Goal: Browse casually

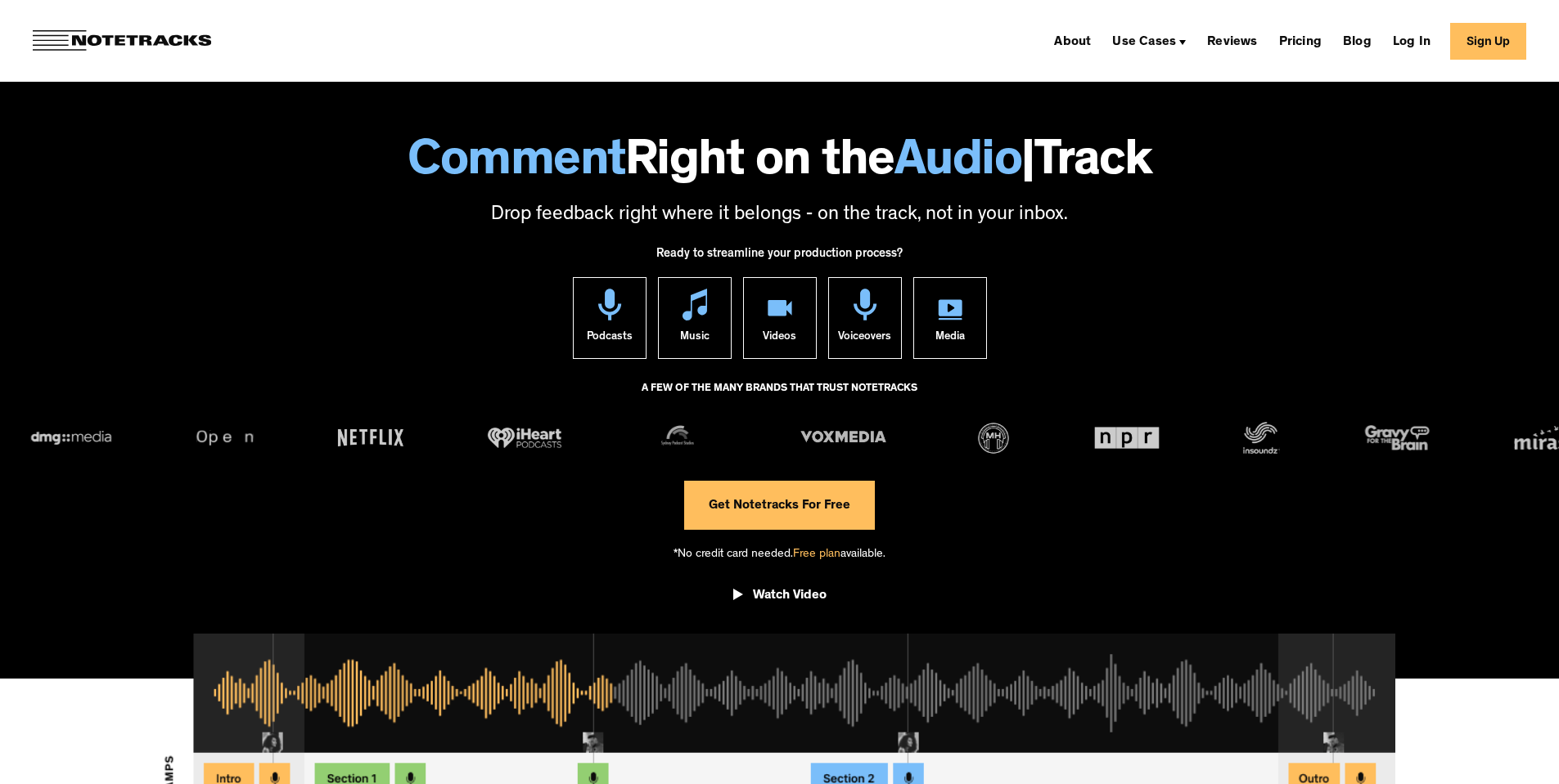
click at [595, 155] on span "Comment" at bounding box center [516, 164] width 218 height 51
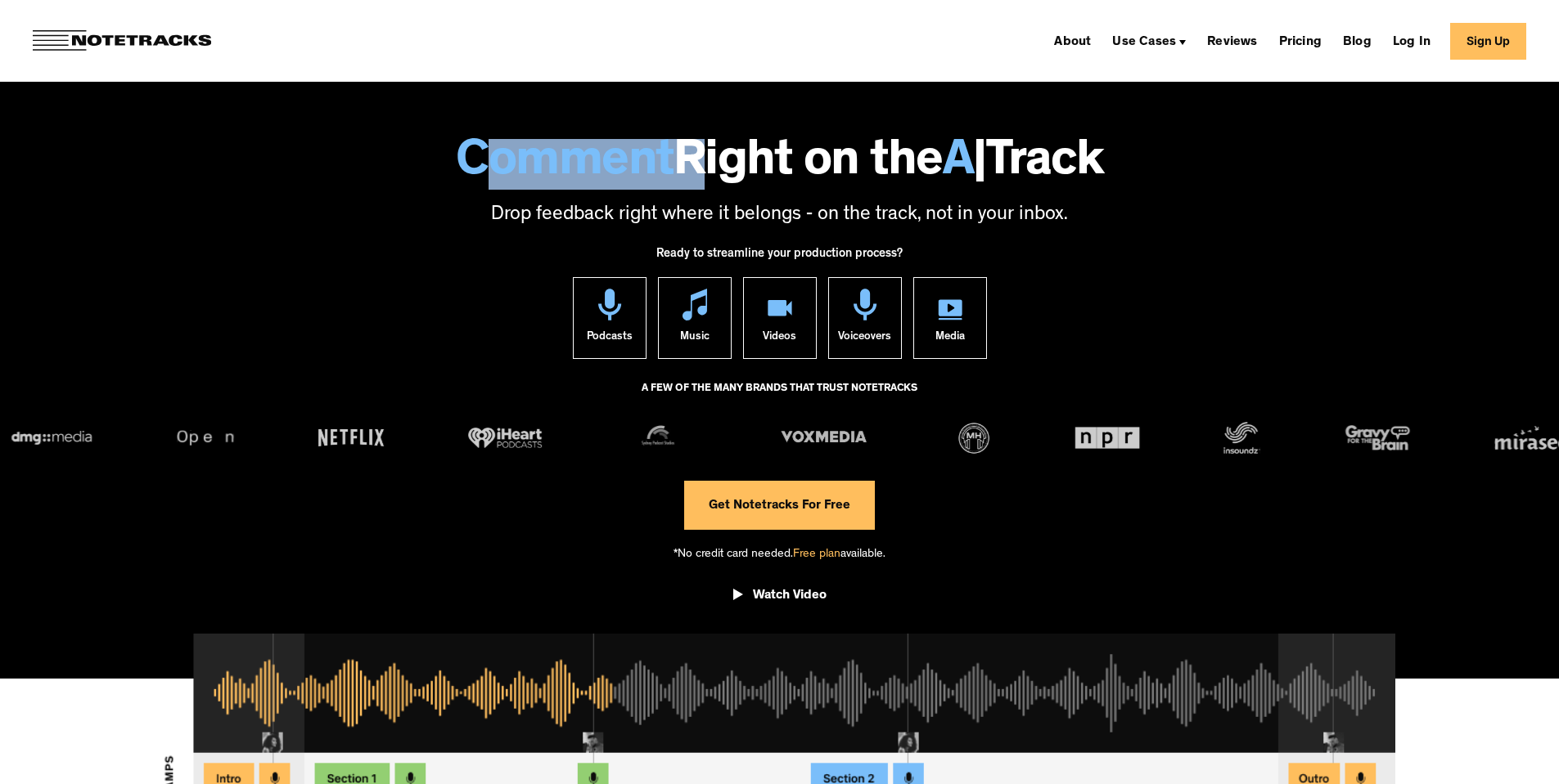
click at [594, 155] on span "Comment" at bounding box center [564, 164] width 218 height 51
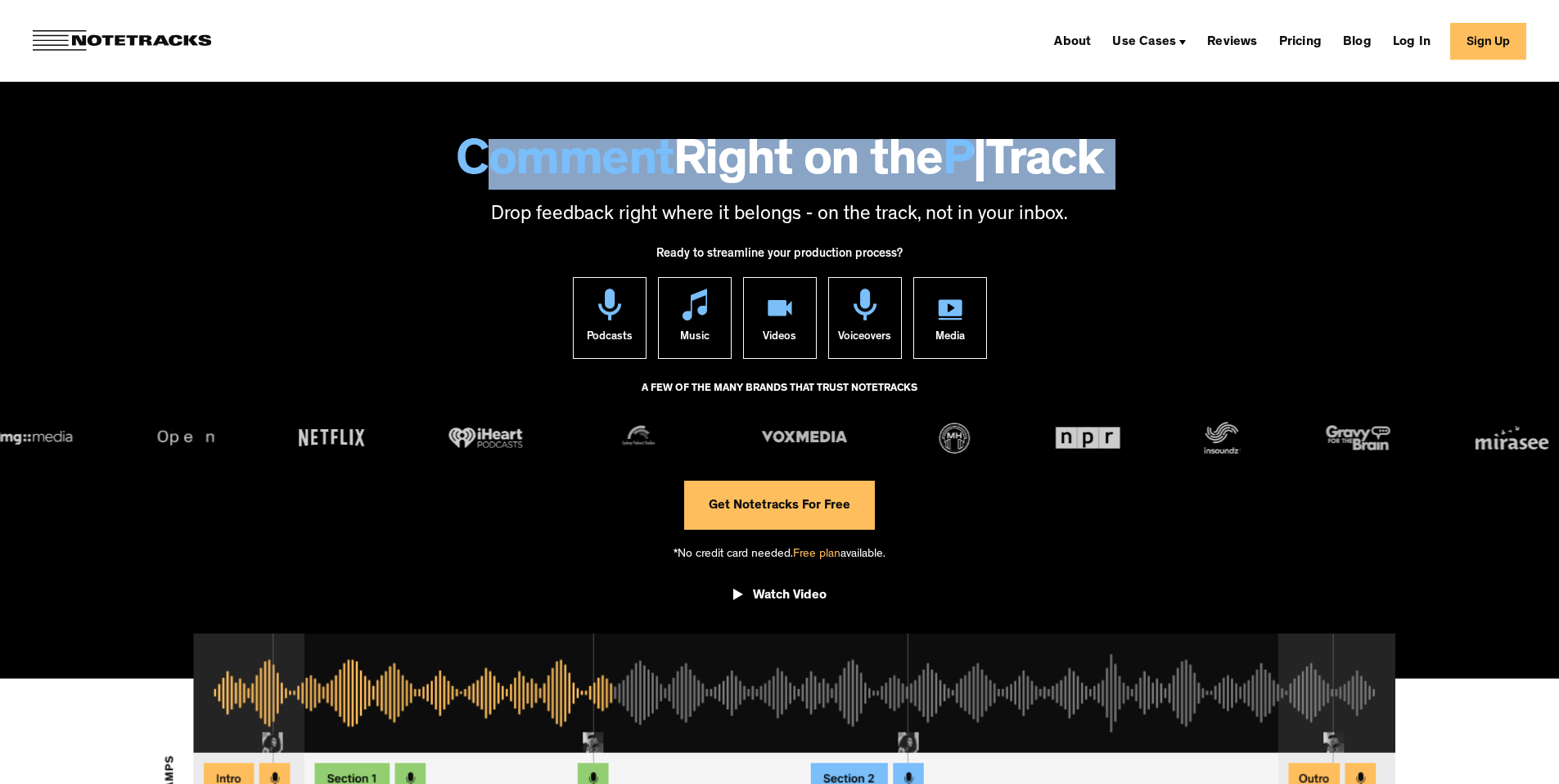
click at [593, 155] on span "Comment" at bounding box center [564, 164] width 218 height 51
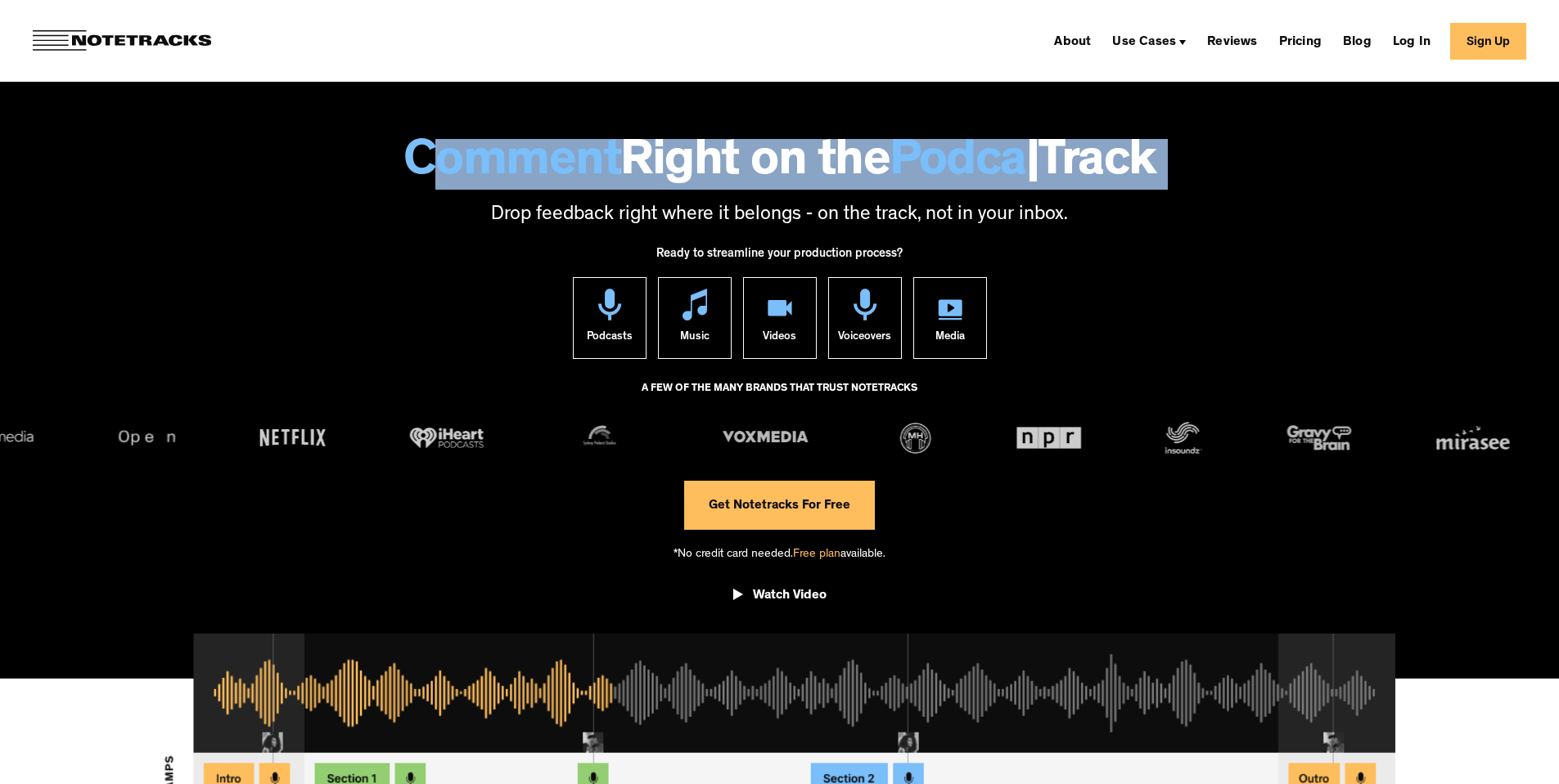
click at [592, 155] on h1 "Comment Right on the Podca | Track" at bounding box center [780, 164] width 1526 height 51
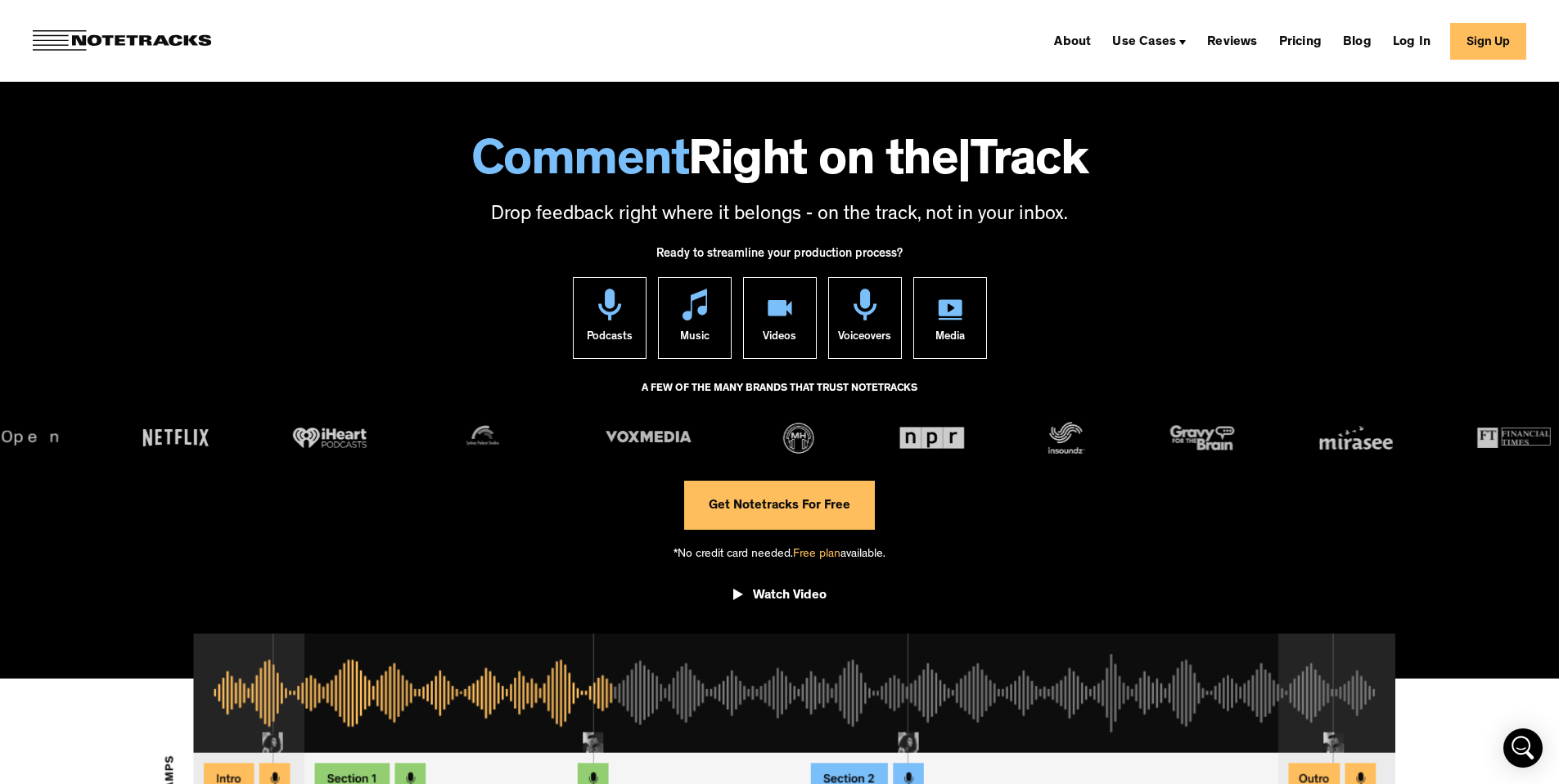
click at [558, 217] on p "Drop feedback right where it belongs - on the track, not in your inbox." at bounding box center [780, 215] width 1526 height 28
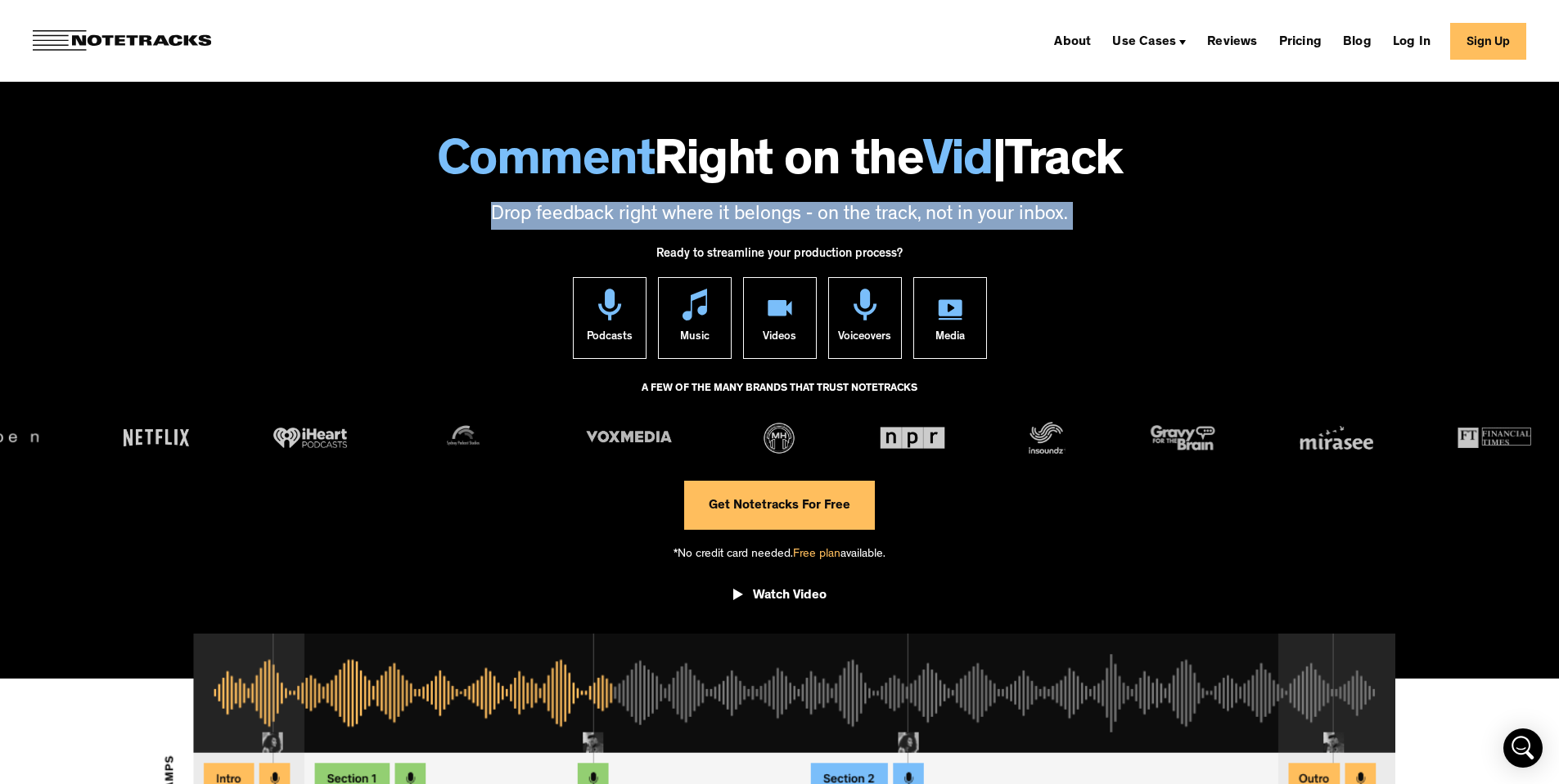
click at [558, 217] on p "Drop feedback right where it belongs - on the track, not in your inbox." at bounding box center [780, 215] width 1526 height 28
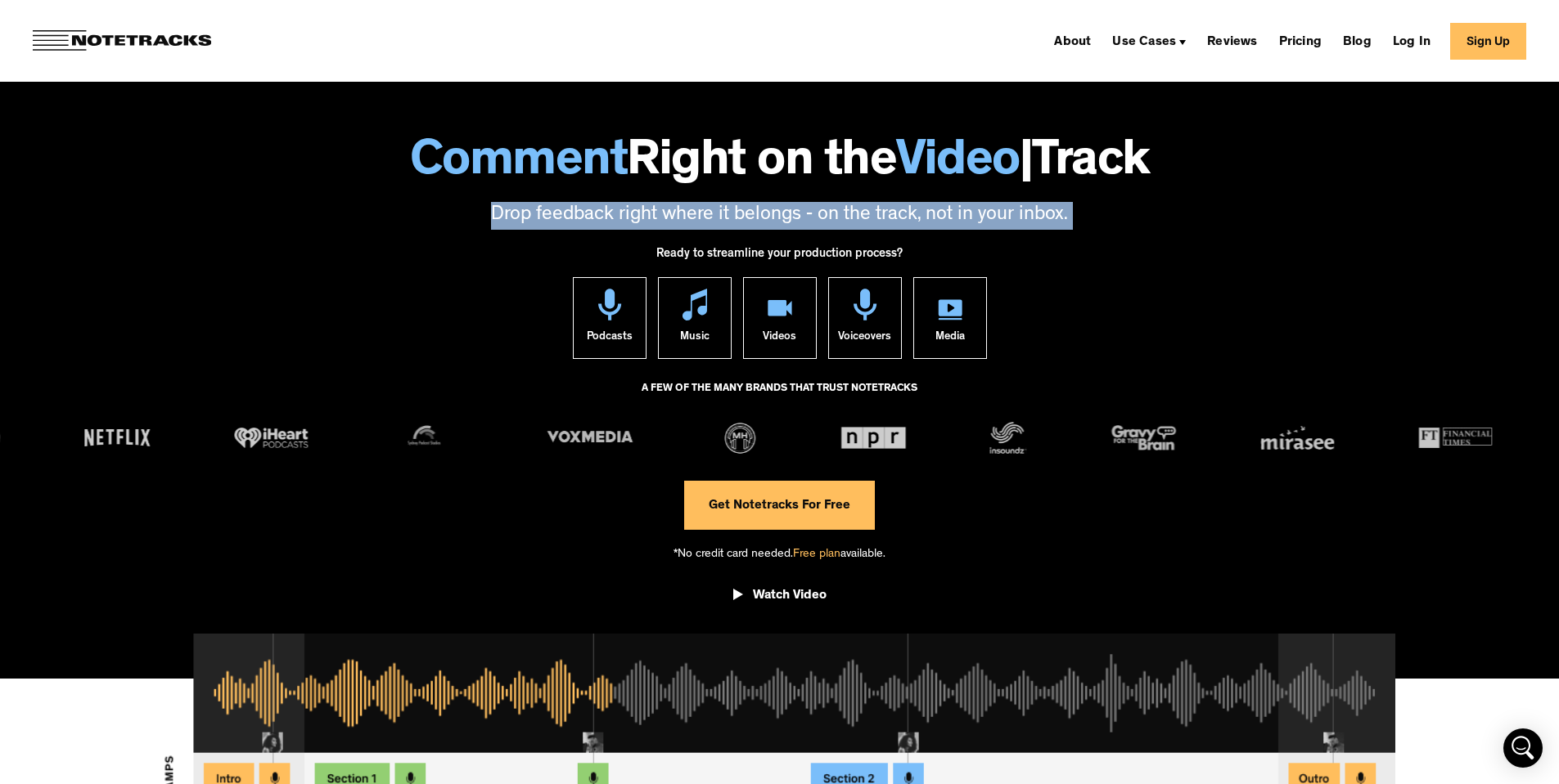
click at [557, 217] on p "Drop feedback right where it belongs - on the track, not in your inbox." at bounding box center [780, 215] width 1526 height 28
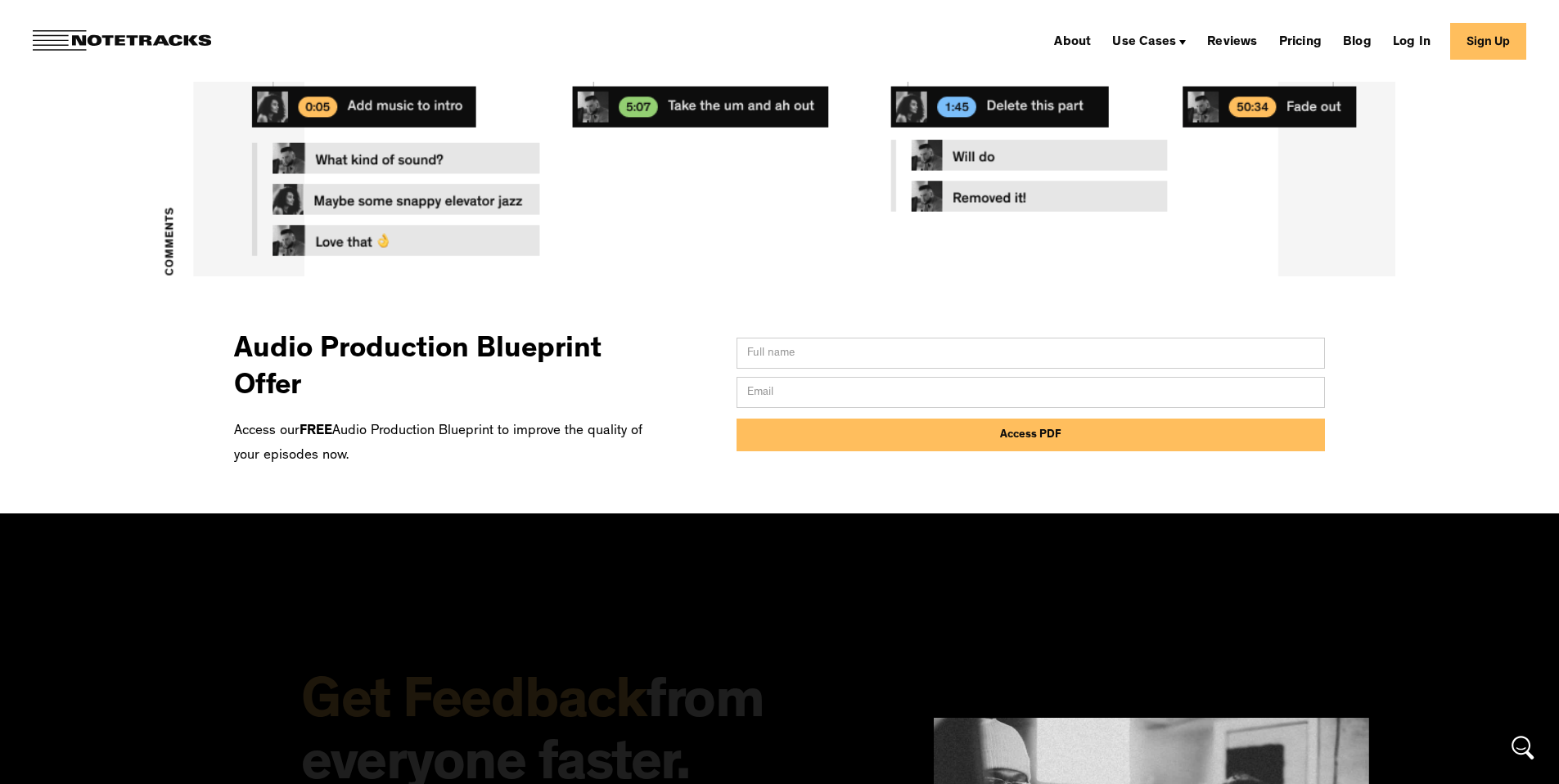
scroll to position [900, 0]
